Goal: Find specific page/section: Find specific page/section

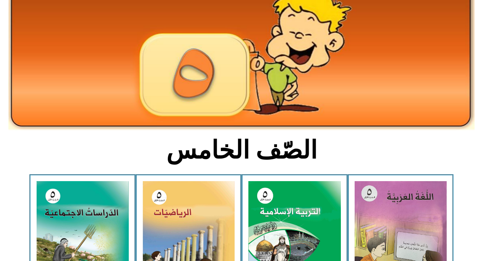
scroll to position [130, 0]
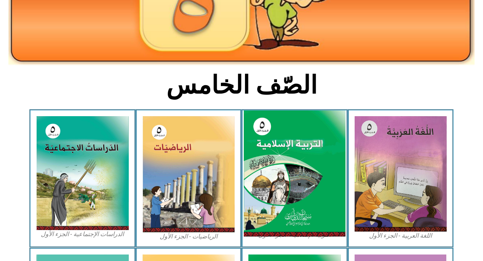
click at [285, 184] on img at bounding box center [295, 173] width 102 height 126
click at [300, 169] on img at bounding box center [295, 173] width 102 height 126
click at [324, 147] on img at bounding box center [295, 173] width 102 height 126
click at [311, 133] on img at bounding box center [295, 173] width 102 height 126
click at [288, 160] on img at bounding box center [295, 173] width 102 height 126
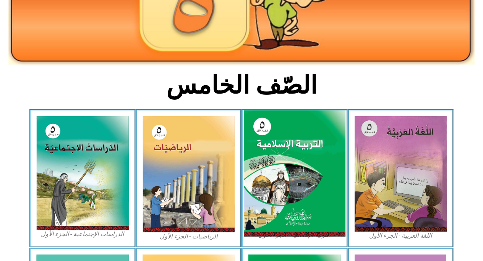
click at [292, 137] on img at bounding box center [295, 173] width 102 height 126
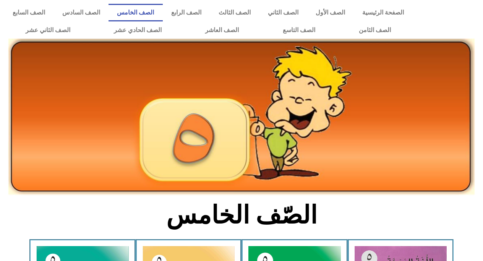
scroll to position [130, 0]
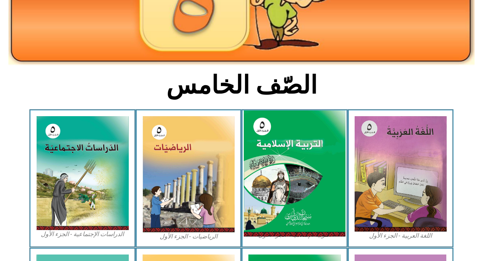
click at [279, 179] on img at bounding box center [295, 173] width 102 height 126
click at [320, 150] on img at bounding box center [295, 173] width 102 height 126
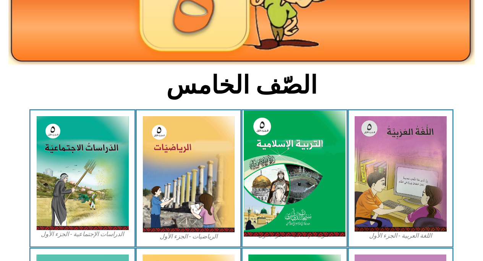
click at [320, 150] on img at bounding box center [295, 173] width 102 height 126
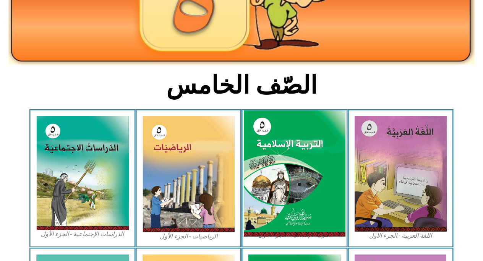
click at [320, 150] on img at bounding box center [295, 173] width 102 height 126
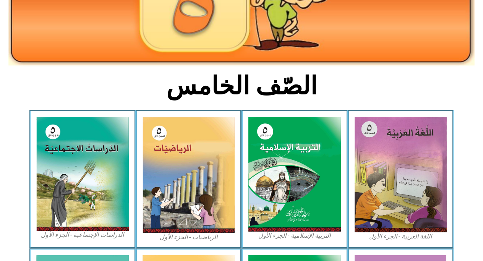
scroll to position [130, 0]
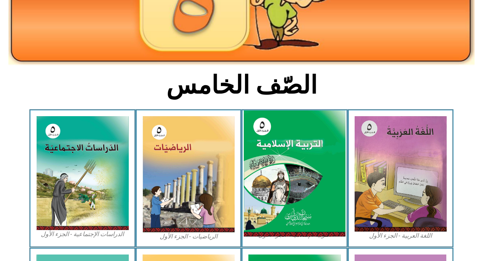
click at [312, 188] on img at bounding box center [295, 173] width 102 height 126
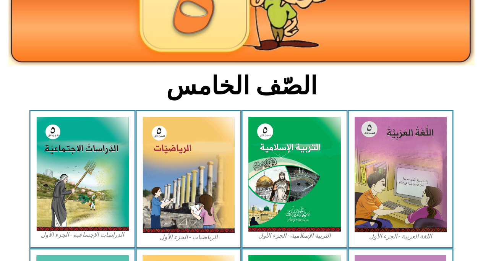
scroll to position [130, 0]
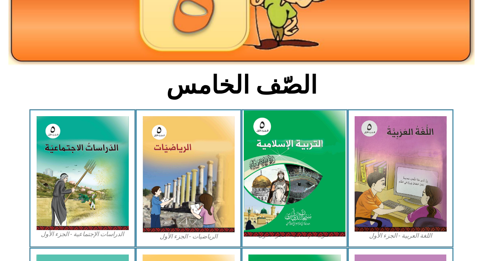
click at [289, 149] on img at bounding box center [295, 173] width 102 height 126
